Goal: Task Accomplishment & Management: Complete application form

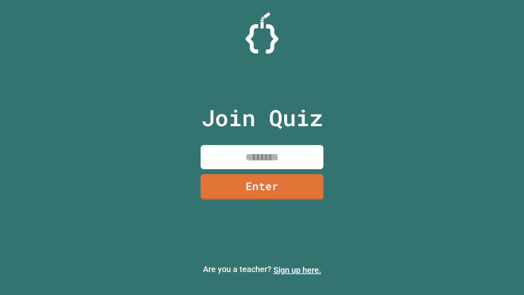
click at [297, 270] on link "Sign up here." at bounding box center [297, 270] width 48 height 10
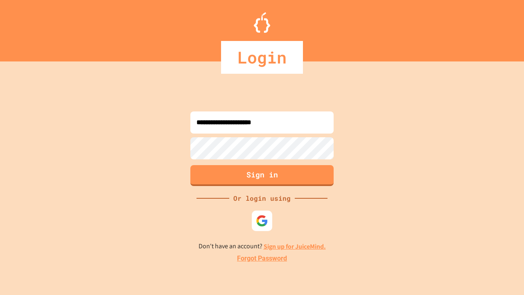
type input "**********"
